Goal: Find specific page/section: Find specific page/section

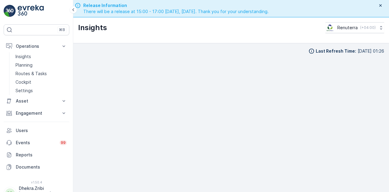
scroll to position [13, 0]
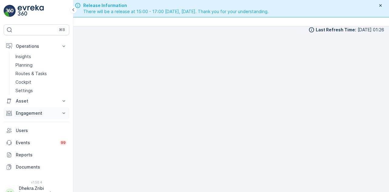
click at [58, 114] on button "Engagement" at bounding box center [37, 113] width 66 height 12
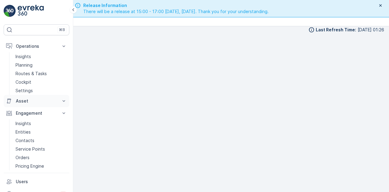
click at [50, 100] on p "Asset" at bounding box center [36, 101] width 41 height 6
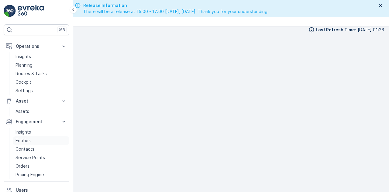
click at [33, 140] on link "Entities" at bounding box center [41, 140] width 56 height 9
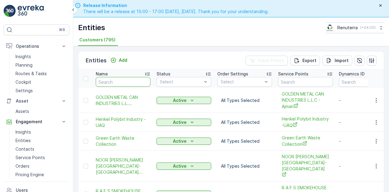
click at [125, 80] on input "text" at bounding box center [123, 82] width 55 height 10
type input "[PERSON_NAME]"
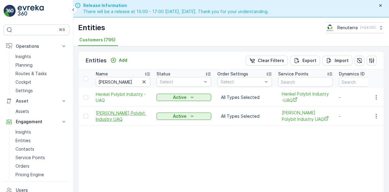
click at [126, 110] on span "[PERSON_NAME] Polybit Industry UAQ" at bounding box center [123, 116] width 55 height 12
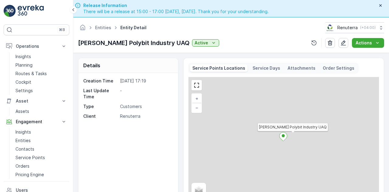
click at [295, 65] on p "Attachments" at bounding box center [301, 68] width 28 height 6
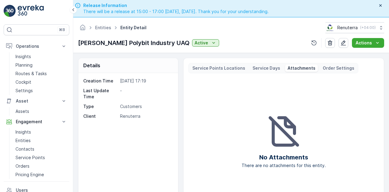
click at [260, 64] on div "Service Days" at bounding box center [266, 67] width 32 height 7
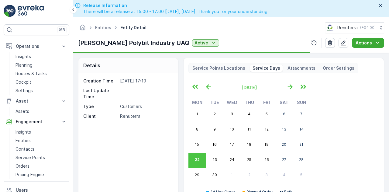
click at [225, 63] on div "Service Points Locations Service Days Attachments Order Settings" at bounding box center [273, 68] width 170 height 10
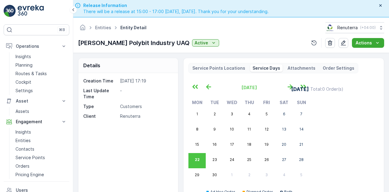
click at [213, 66] on p "Service Points Locations" at bounding box center [218, 68] width 53 height 6
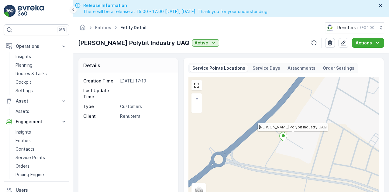
click at [70, 12] on icon at bounding box center [73, 9] width 7 height 7
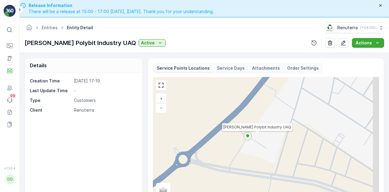
click at [20, 10] on icon at bounding box center [20, 9] width 2 height 3
